Goal: Use online tool/utility: Utilize a website feature to perform a specific function

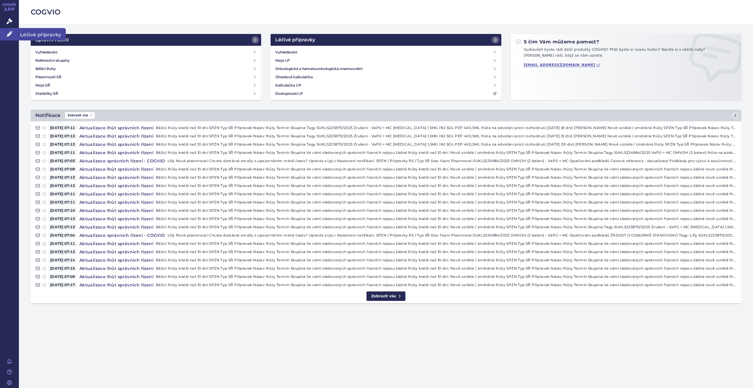
click at [11, 36] on icon at bounding box center [9, 34] width 6 height 6
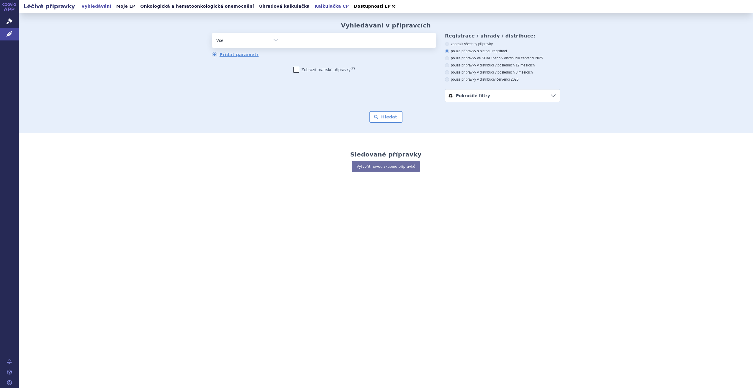
click at [313, 5] on link "Kalkulačka CP" at bounding box center [332, 6] width 38 height 8
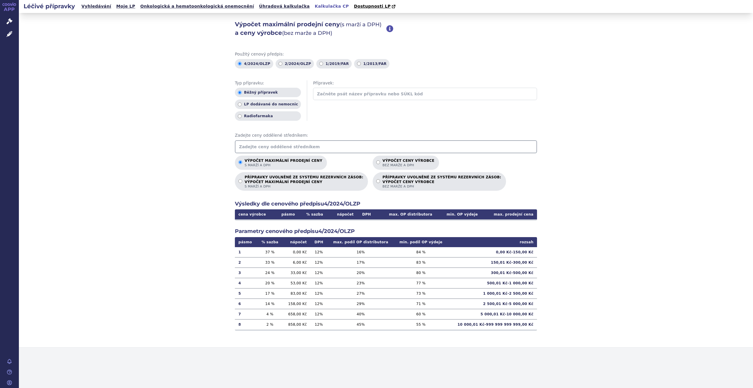
click at [273, 145] on input "text" at bounding box center [386, 146] width 302 height 13
click at [323, 146] on input "text" at bounding box center [386, 146] width 302 height 13
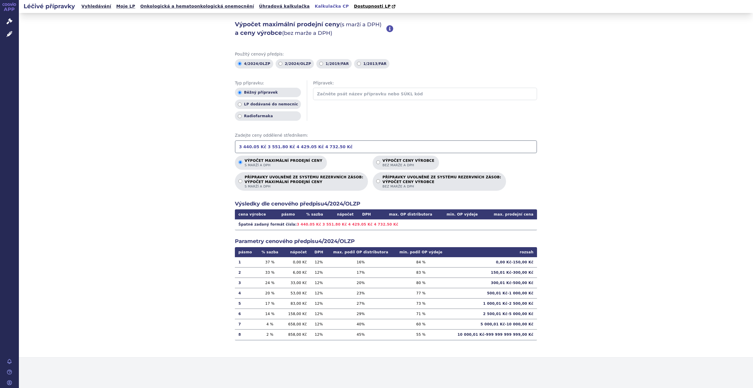
click at [257, 147] on input "3 440.05 Kč 3 551.80 Kč 4 429.05 Kč 4 732.50 Kč" at bounding box center [386, 146] width 302 height 13
click at [262, 147] on input "3 440.05 Kč 3 551.80 Kč 4 429.05 Kč 4 732.50 Kč" at bounding box center [386, 146] width 302 height 13
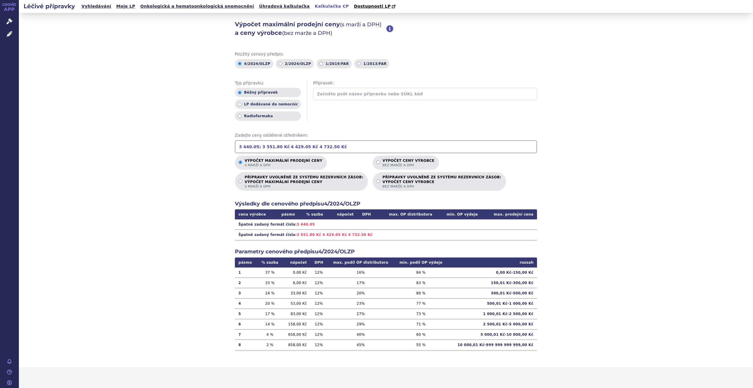
click at [243, 146] on input "3 440.05; 3 551.80 Kč 4 429.05 Kč 4 732.50 Kč" at bounding box center [386, 146] width 302 height 13
click at [258, 147] on input "3440.05; 3 551.80 Kč 4 429.05 Kč 4 732.50 Kč" at bounding box center [386, 146] width 302 height 13
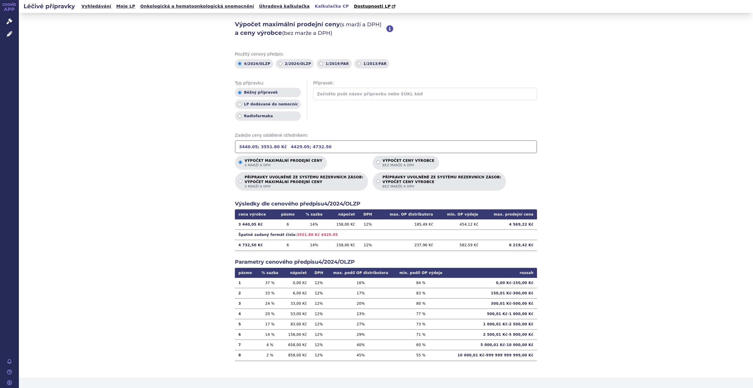
click at [281, 147] on input "3440.05; 3551.80 Kč 4429.05; 4732.50" at bounding box center [386, 146] width 302 height 13
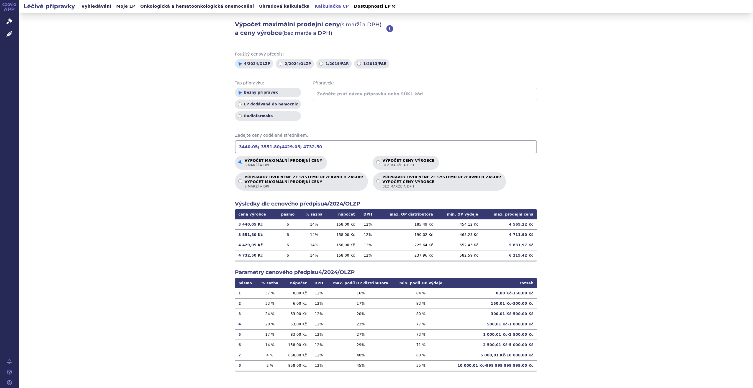
type input "3440.05; 3551.80;4429.05; 4732.50"
click at [610, 246] on div "Výpočet maximální prodejní ceny (s marží a DPH) a ceny výrobce (bez marže a DPH…" at bounding box center [386, 200] width 734 height 375
click at [383, 164] on span "bez marže a DPH" at bounding box center [409, 165] width 52 height 4
click at [377, 164] on input "Výpočet ceny výrobce bez marže a DPH" at bounding box center [378, 162] width 4 height 4
radio input "true"
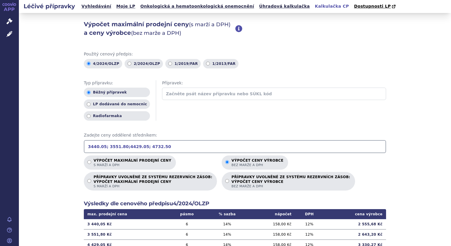
drag, startPoint x: 157, startPoint y: 149, endPoint x: 69, endPoint y: 150, distance: 87.4
click at [69, 150] on div "Výpočet maximální prodejní ceny (s marží a DPH) a ceny výrobce (bez marže a DPH…" at bounding box center [235, 200] width 432 height 375
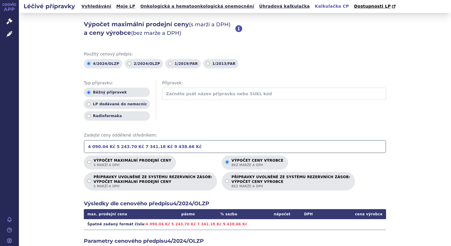
click at [99, 147] on input "4 090.04 Kč 5 243.70 Kč 7 341.18 Kč 9 438.66 Kč" at bounding box center [235, 146] width 302 height 13
click at [98, 147] on input "4 090.04 Kč 5 243.70 Kč 7 341.18 Kč 9 438.66 Kč" at bounding box center [235, 146] width 302 height 13
click at [108, 147] on input "4 090.04 Kč 5 243.70 Kč 7 341.18 Kč 9 438.66 Kč" at bounding box center [235, 146] width 302 height 13
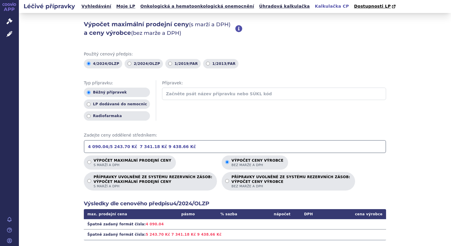
click at [106, 146] on input "4 090.04;5 243.70 Kč 7 341.18 Kč 9 438.66 Kč" at bounding box center [235, 146] width 302 height 13
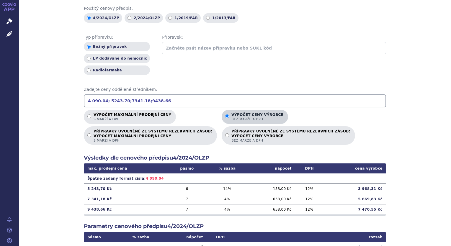
scroll to position [47, 0]
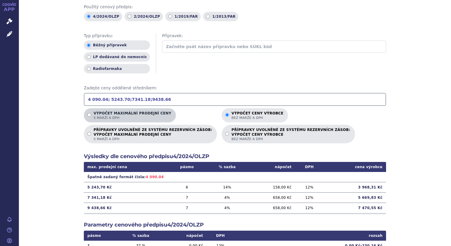
type input "4 090.04; 5243.70;7341.18;9438.66"
click at [129, 114] on p "Výpočet maximální prodejní ceny s marží a DPH" at bounding box center [133, 115] width 78 height 9
click at [91, 114] on input "Výpočet maximální prodejní ceny s marží a DPH" at bounding box center [89, 115] width 4 height 4
radio input "true"
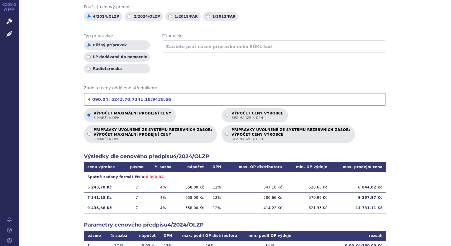
click at [96, 99] on input "4 090.04; 5243.70;7341.18;9438.66" at bounding box center [235, 99] width 302 height 13
click at [153, 101] on input "4 090.04; 5243.70;7341.18;9438.66" at bounding box center [235, 99] width 302 height 13
click at [98, 104] on input "4 090.04; 5243.70;7341.18;9438.66" at bounding box center [235, 99] width 302 height 13
click at [98, 99] on input "4 090.04; 5243.70;7341.18;9438.66" at bounding box center [235, 99] width 302 height 13
click at [96, 100] on input "4 090.04; 5243.70;7341.18;9438.66" at bounding box center [235, 99] width 302 height 13
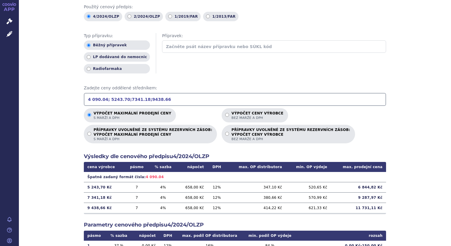
click at [90, 99] on input "4 090.04; 5243.70;7341.18;9438.66" at bounding box center [235, 99] width 302 height 13
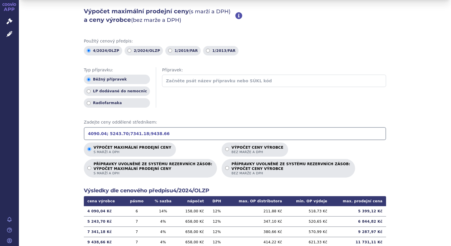
scroll to position [1, 0]
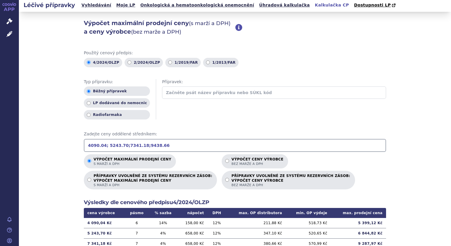
click at [116, 146] on input "4090.04; 5243.70;7341.18;9438.66" at bounding box center [235, 145] width 302 height 13
click at [153, 147] on input "4090.04; 5233.41;7341.18;9438.66" at bounding box center [235, 145] width 302 height 13
click at [135, 147] on input "4090.04; 5233.41;7341.18;9438.66" at bounding box center [235, 145] width 302 height 13
click at [133, 146] on input "4090.04; 5233.41;7341.18;9438.66" at bounding box center [235, 145] width 302 height 13
click at [155, 145] on input "4090.04; 5233.41;7326.77;9438.66" at bounding box center [235, 145] width 302 height 13
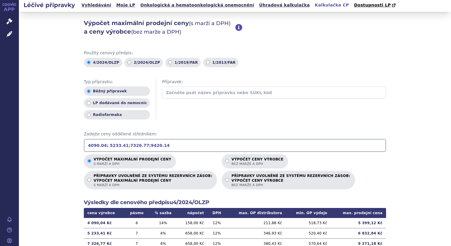
type input "4090.04; 5233.41;7326.77;9420.14"
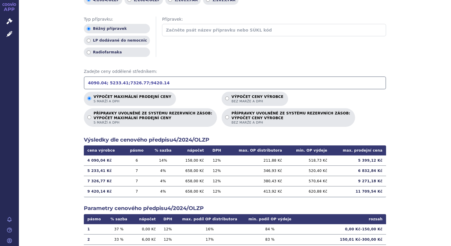
scroll to position [64, 0]
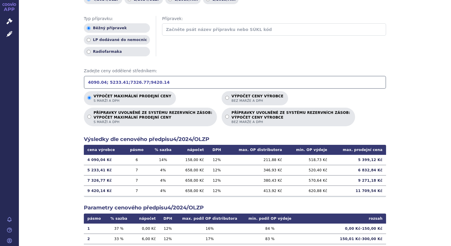
click at [411, 185] on div "Výpočet maximální prodejní ceny (s marží a DPH) a ceny výrobce (bez marže a DPH…" at bounding box center [235, 136] width 432 height 375
